Goal: Transaction & Acquisition: Purchase product/service

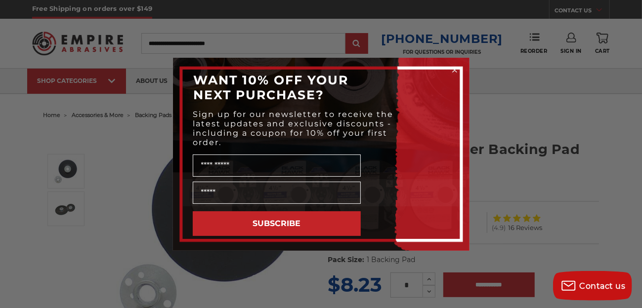
click at [453, 68] on icon "Close dialog" at bounding box center [455, 70] width 4 height 4
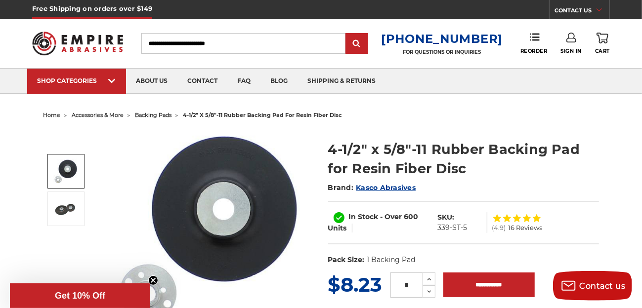
click at [80, 169] on link at bounding box center [65, 171] width 37 height 35
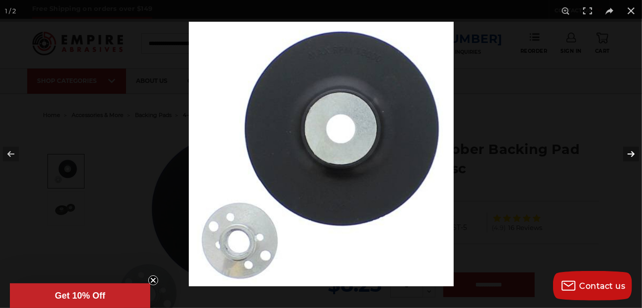
click at [632, 152] on button at bounding box center [624, 153] width 35 height 49
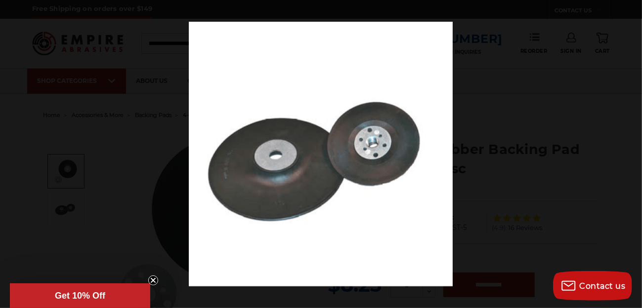
click at [632, 152] on button at bounding box center [624, 153] width 35 height 49
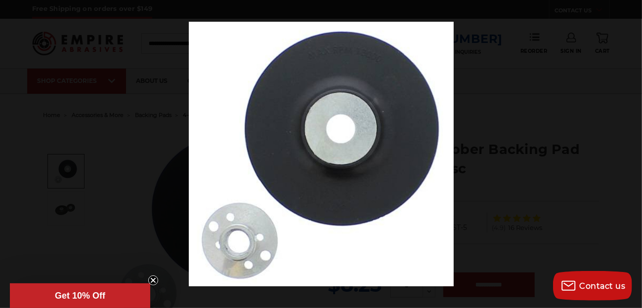
click at [632, 152] on button at bounding box center [624, 153] width 35 height 49
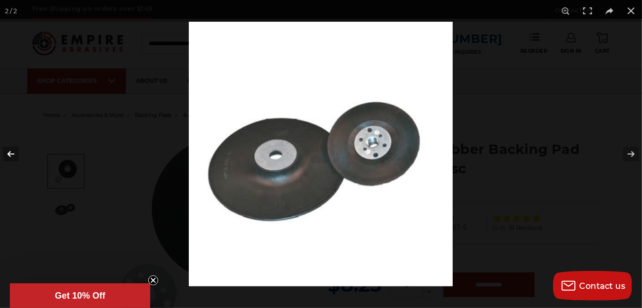
click at [8, 154] on button at bounding box center [17, 153] width 35 height 49
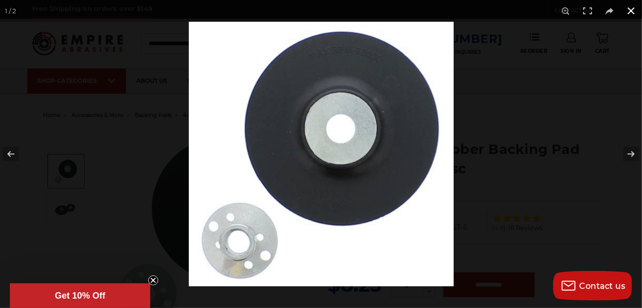
click at [630, 9] on button at bounding box center [631, 11] width 22 height 22
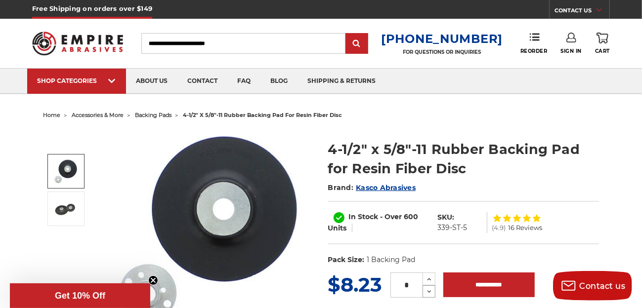
click at [430, 290] on icon at bounding box center [429, 292] width 7 height 9
click at [428, 292] on icon at bounding box center [429, 292] width 7 height 9
click at [428, 277] on icon at bounding box center [429, 279] width 7 height 9
click at [432, 291] on icon at bounding box center [429, 292] width 7 height 9
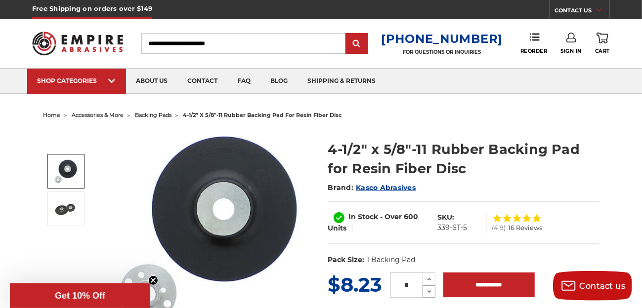
click at [432, 291] on icon at bounding box center [429, 292] width 7 height 9
type input "*"
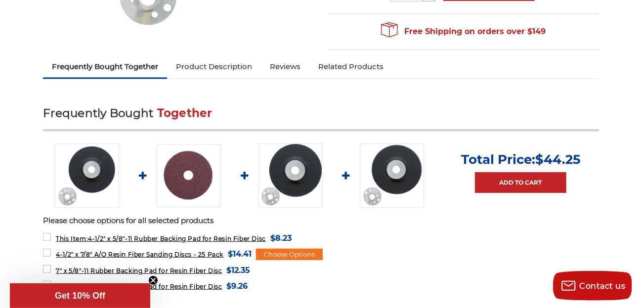
scroll to position [26, 0]
